Goal: Task Accomplishment & Management: Manage account settings

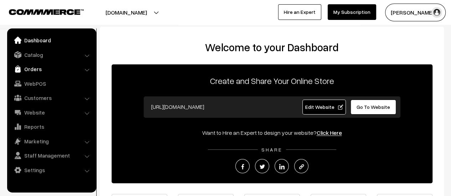
click at [30, 69] on link "Orders" at bounding box center [51, 69] width 85 height 13
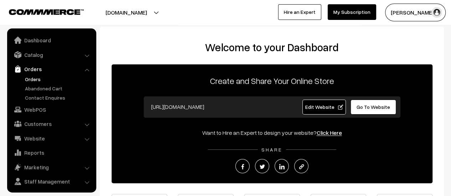
click at [34, 77] on link "Orders" at bounding box center [58, 79] width 71 height 7
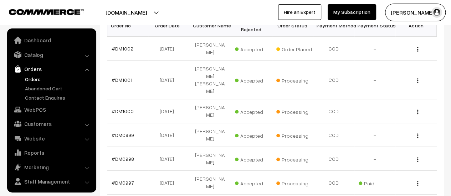
scroll to position [16, 0]
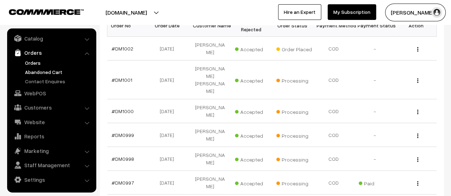
click at [46, 72] on link "Abandoned Cart" at bounding box center [58, 71] width 71 height 7
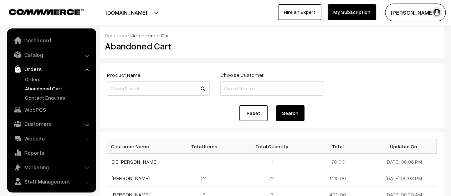
scroll to position [16, 0]
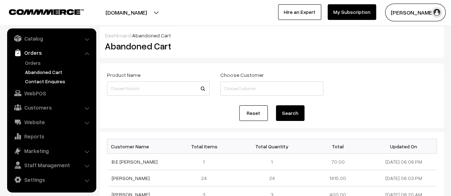
click at [41, 81] on link "Contact Enquires" at bounding box center [58, 81] width 71 height 7
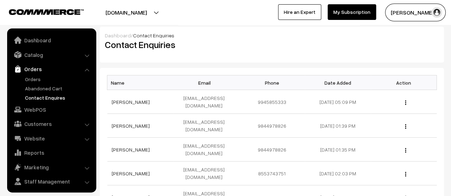
scroll to position [16, 0]
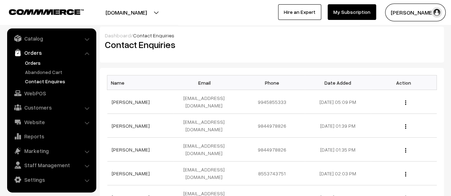
click at [32, 62] on link "Orders" at bounding box center [58, 62] width 71 height 7
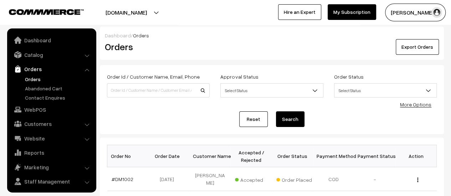
scroll to position [16, 0]
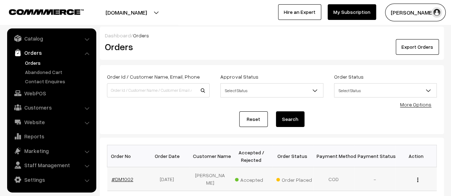
click at [128, 179] on link "#DM1002" at bounding box center [123, 179] width 22 height 6
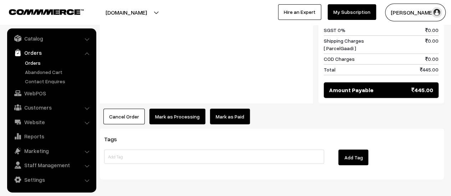
scroll to position [569, 0]
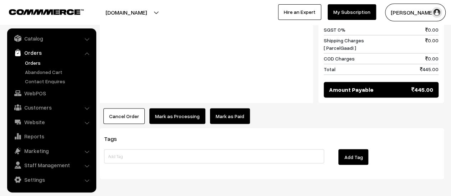
click at [171, 108] on button "Mark as Processing" at bounding box center [177, 116] width 56 height 16
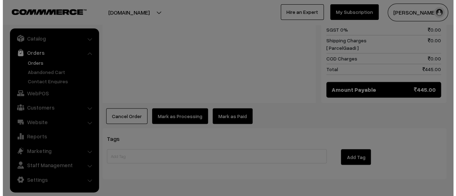
scroll to position [561, 0]
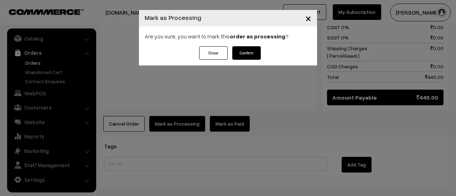
click at [238, 55] on button "Confirm" at bounding box center [246, 53] width 29 height 14
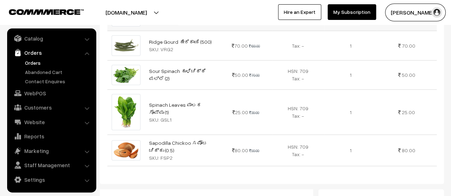
scroll to position [284, 0]
